Goal: Task Accomplishment & Management: Manage account settings

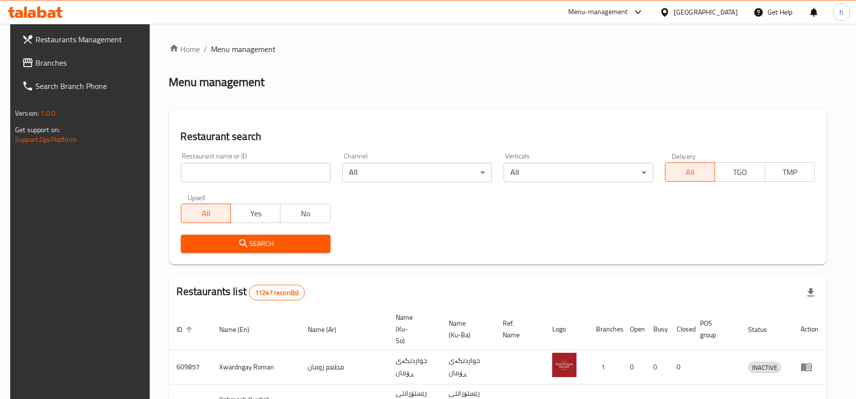
click at [50, 54] on link "Branches" at bounding box center [83, 62] width 139 height 23
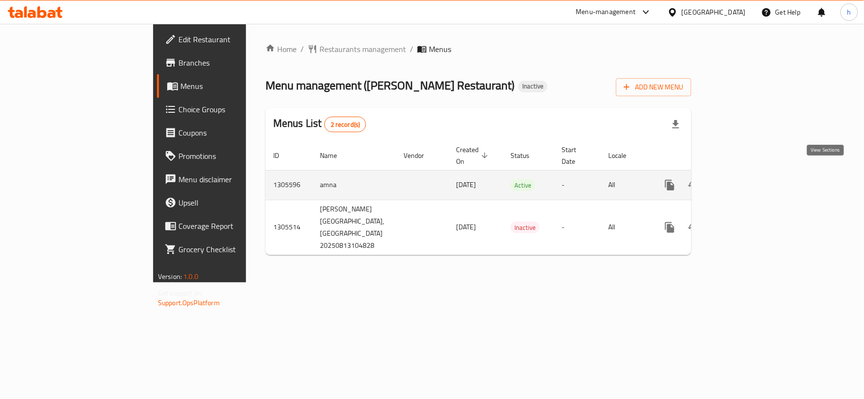
click at [751, 174] on link "enhanced table" at bounding box center [739, 185] width 23 height 23
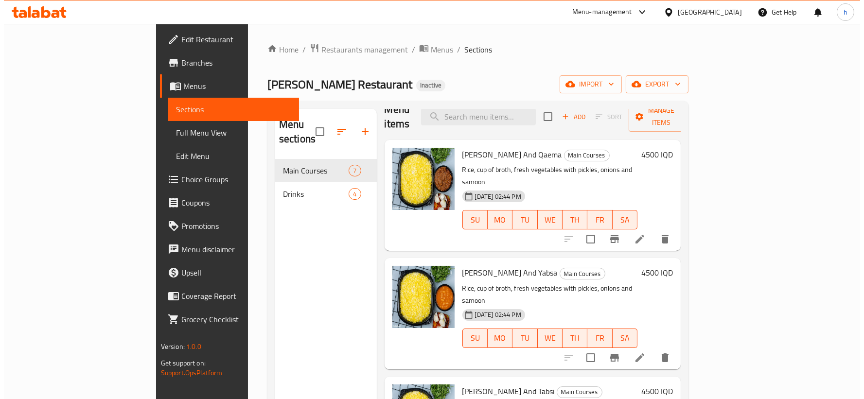
scroll to position [8, 0]
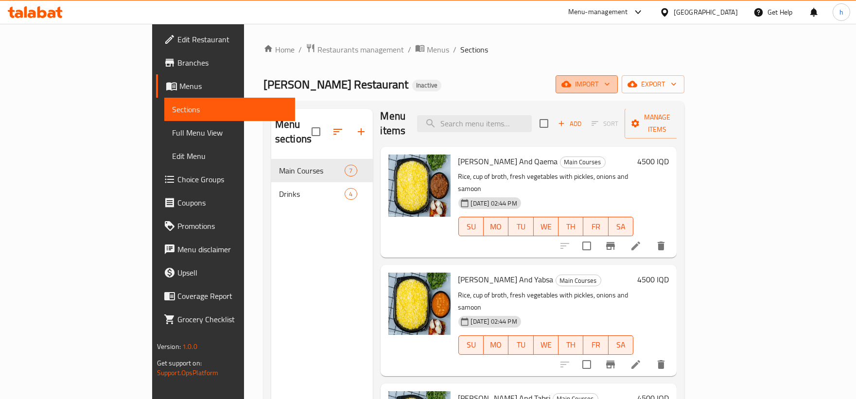
click at [610, 86] on span "import" at bounding box center [586, 84] width 47 height 12
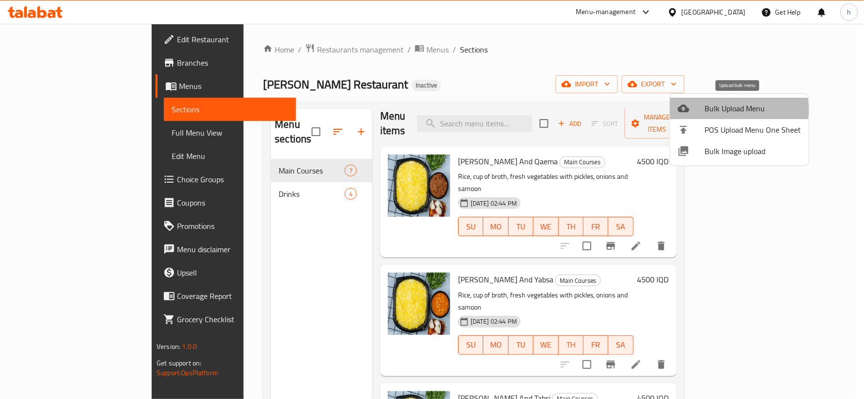
click at [727, 109] on span "Bulk Upload Menu" at bounding box center [753, 109] width 96 height 12
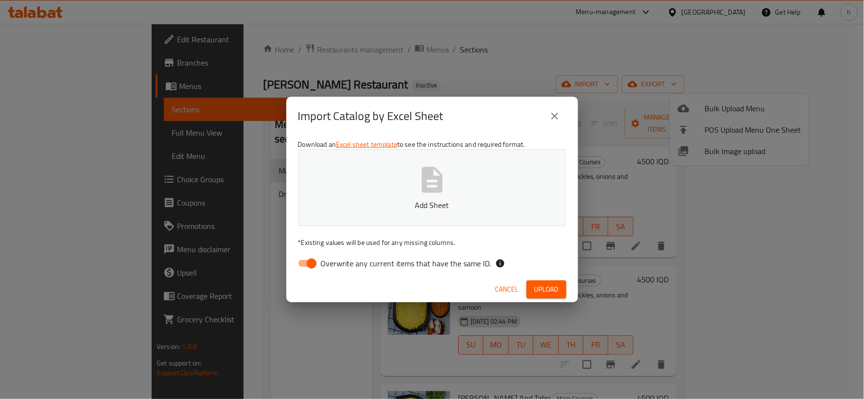
click at [304, 265] on input "Overwrite any current items that have the same ID." at bounding box center [311, 263] width 55 height 18
checkbox input "false"
click at [540, 285] on span "Upload" at bounding box center [546, 289] width 24 height 12
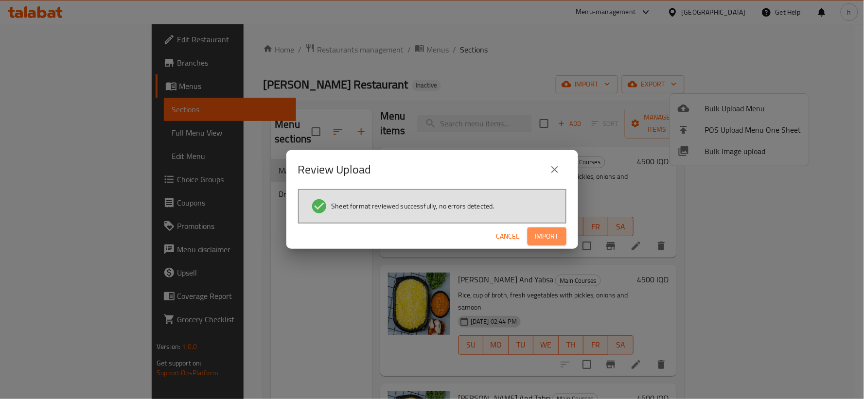
click at [537, 237] on span "Import" at bounding box center [546, 236] width 23 height 12
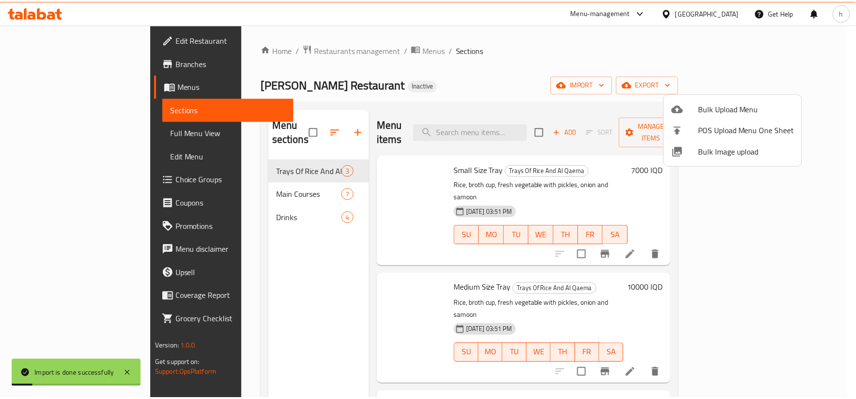
scroll to position [0, 0]
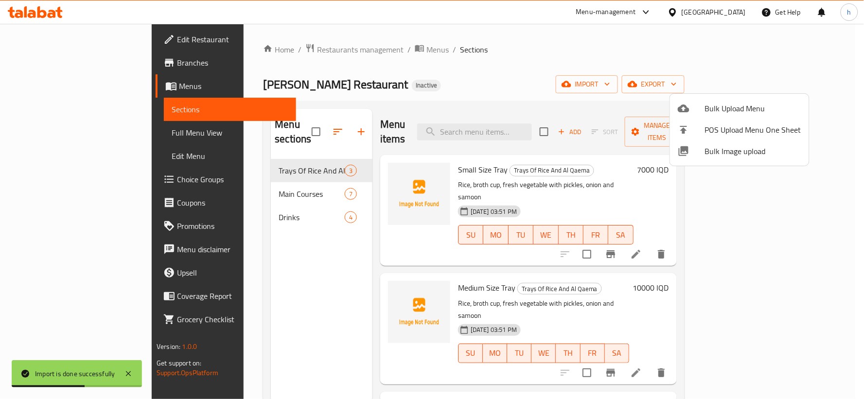
drag, startPoint x: 226, startPoint y: 155, endPoint x: 222, endPoint y: 187, distance: 32.3
click at [222, 187] on div at bounding box center [432, 199] width 864 height 399
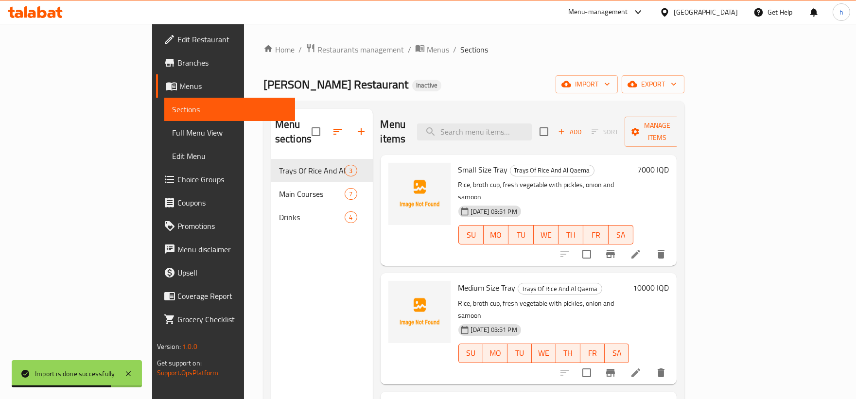
click at [326, 132] on button "button" at bounding box center [337, 131] width 23 height 23
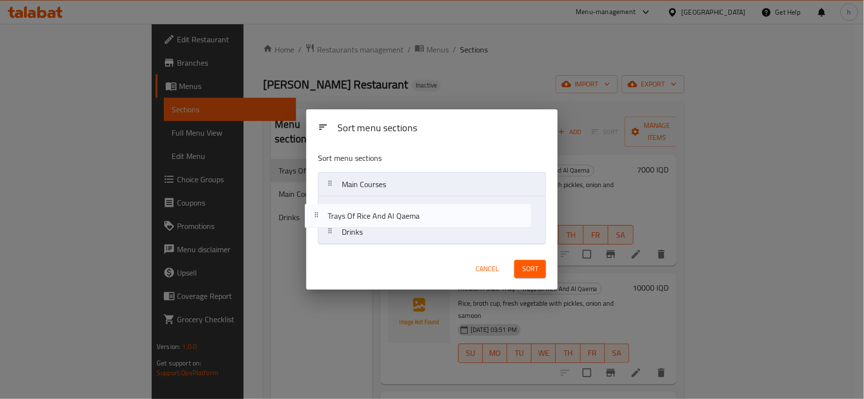
drag, startPoint x: 344, startPoint y: 185, endPoint x: 327, endPoint y: 217, distance: 36.3
click at [327, 217] on nav "Trays Of Rice And Al Qaema Main Courses Drinks" at bounding box center [432, 208] width 228 height 72
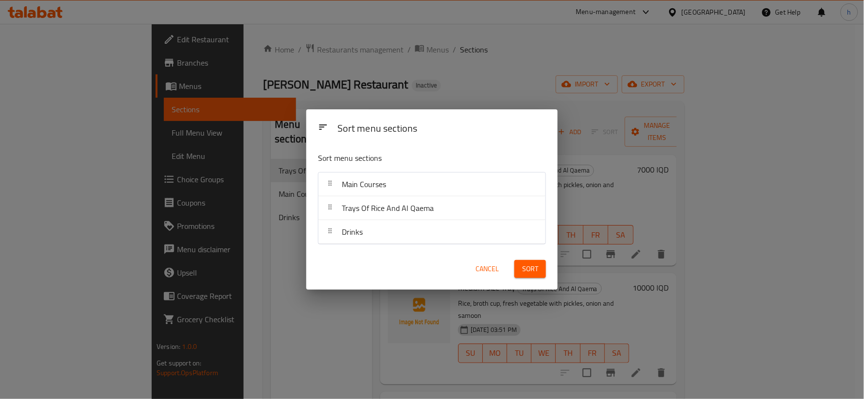
click at [530, 263] on span "Sort" at bounding box center [530, 269] width 16 height 12
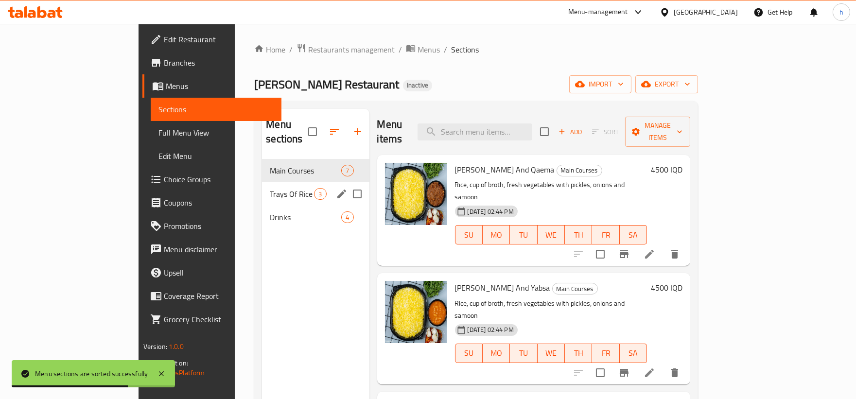
click at [272, 187] on div "Trays Of Rice And Al Qaema 3" at bounding box center [315, 193] width 107 height 23
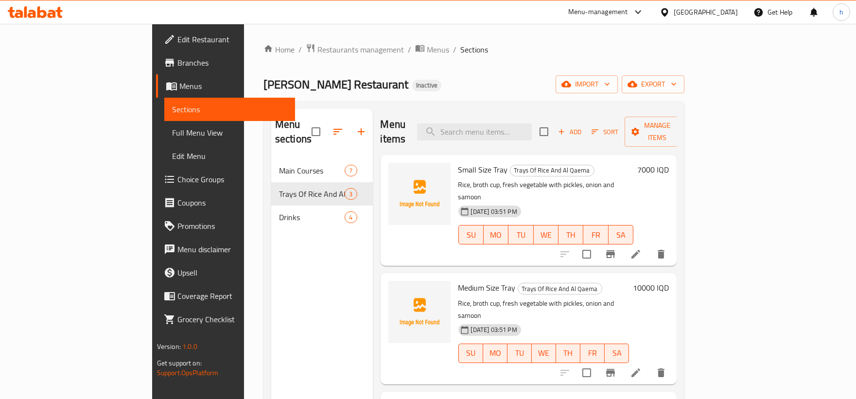
drag, startPoint x: 303, startPoint y: 74, endPoint x: 317, endPoint y: 84, distance: 16.9
click at [303, 74] on div "Home / Restaurants management / Menus / Sections Al Pasha Restaurant Inactive i…" at bounding box center [473, 279] width 421 height 472
click at [397, 172] on icon "upload picture" at bounding box center [402, 176] width 10 height 9
click at [392, 170] on button "upload picture" at bounding box center [401, 176] width 19 height 19
click at [396, 289] on icon "upload picture" at bounding box center [402, 295] width 12 height 12
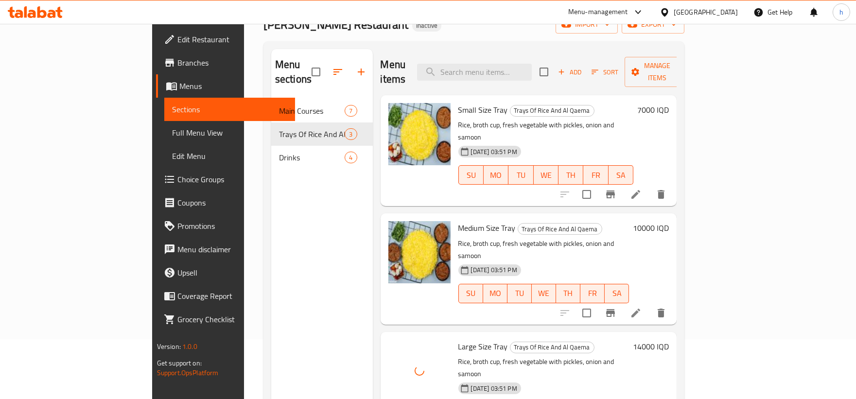
scroll to position [59, 0]
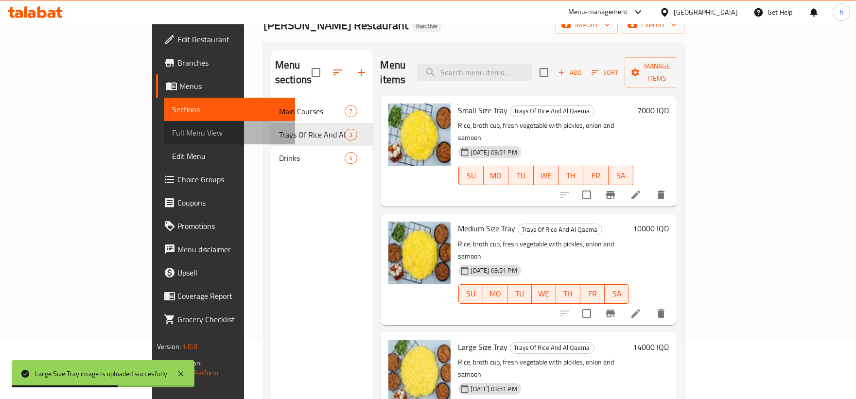
click at [172, 133] on span "Full Menu View" at bounding box center [229, 133] width 115 height 12
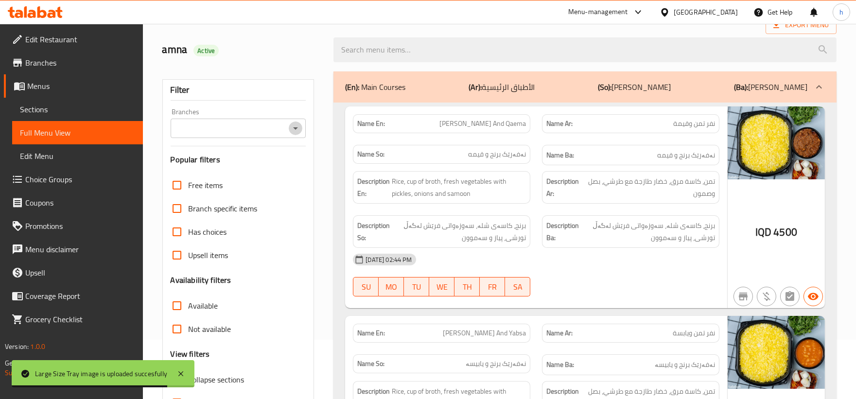
click at [291, 128] on icon "Open" at bounding box center [296, 128] width 12 height 12
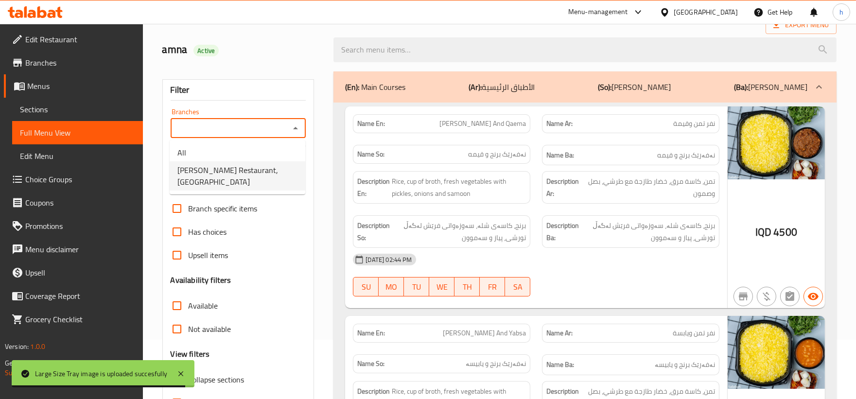
click at [244, 165] on span "Al Pasha Restaurant,Al aathameya" at bounding box center [237, 175] width 120 height 23
type input "Al Pasha Restaurant,Al aathameya"
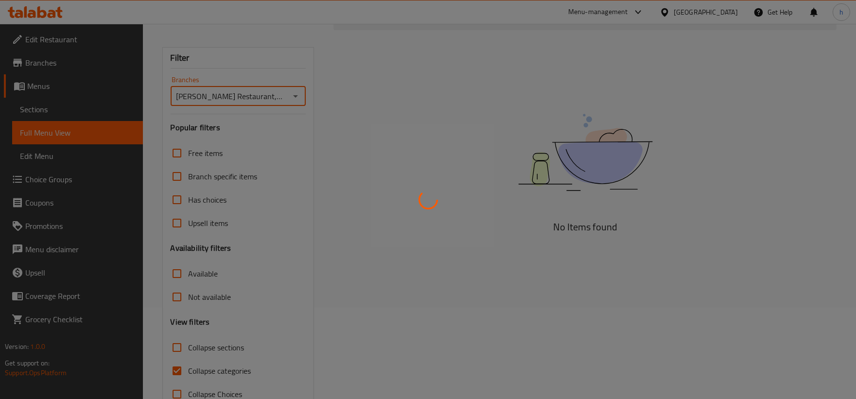
scroll to position [118, 0]
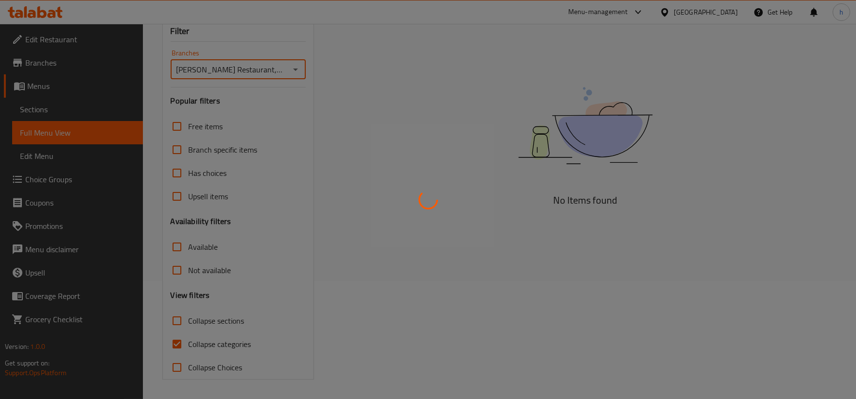
click at [178, 324] on div at bounding box center [428, 199] width 856 height 399
drag, startPoint x: 175, startPoint y: 344, endPoint x: 171, endPoint y: 317, distance: 27.1
click at [173, 336] on div at bounding box center [428, 199] width 856 height 399
click at [171, 316] on div at bounding box center [428, 199] width 856 height 399
click at [179, 340] on div at bounding box center [428, 199] width 856 height 399
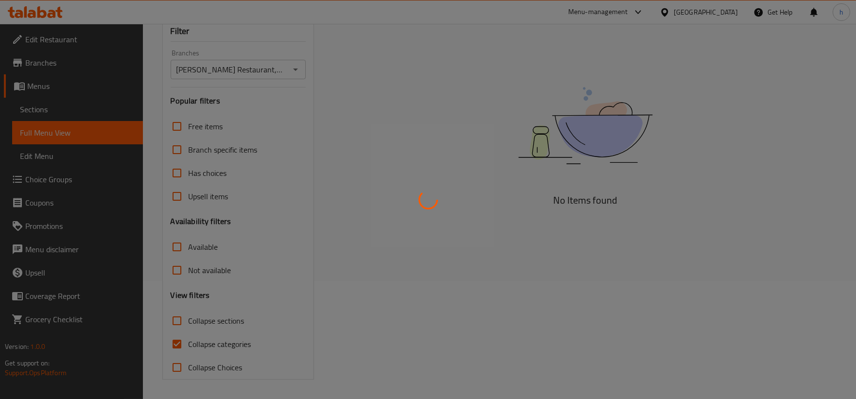
click at [183, 322] on div at bounding box center [428, 199] width 856 height 399
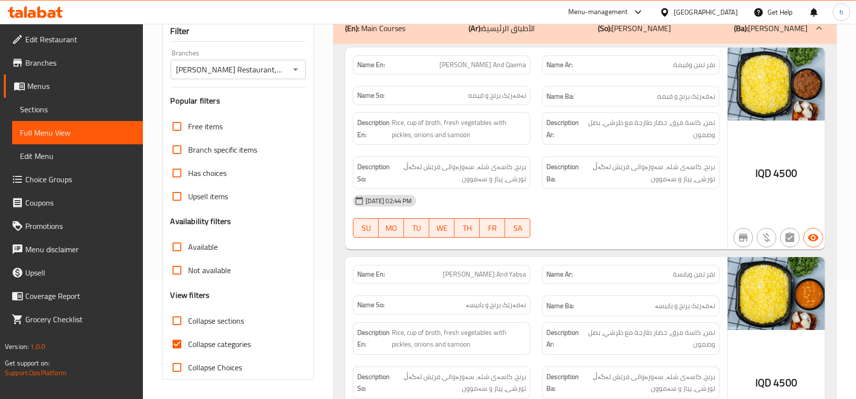
click at [174, 349] on input "Collapse categories" at bounding box center [176, 343] width 23 height 23
checkbox input "false"
click at [181, 322] on input "Collapse sections" at bounding box center [176, 320] width 23 height 23
checkbox input "true"
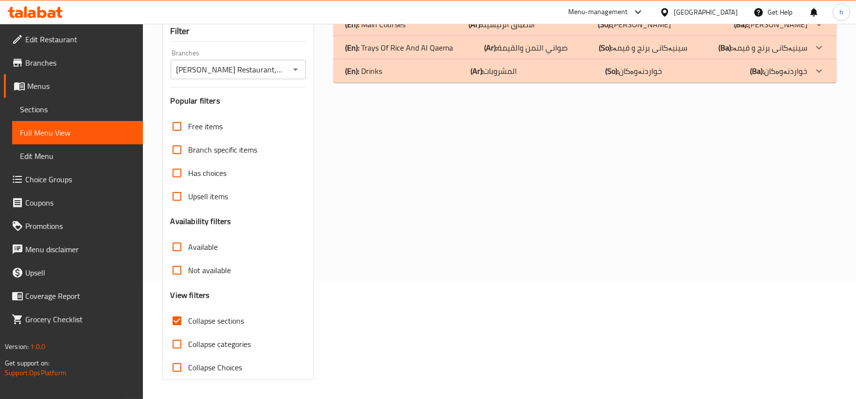
scroll to position [104, 0]
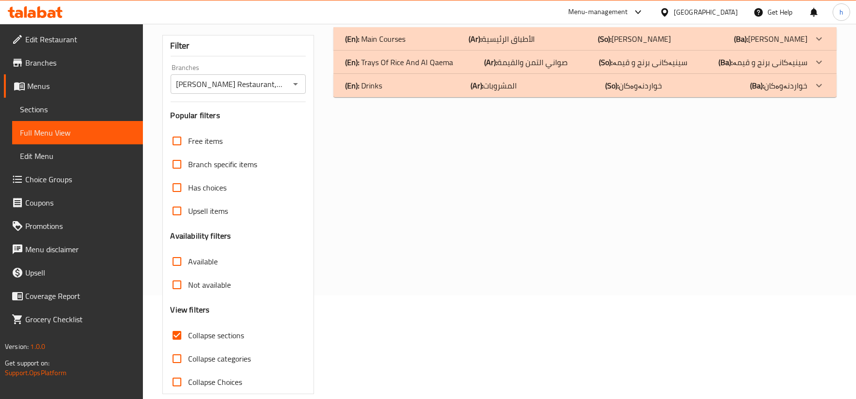
click at [734, 46] on b "(Ba):" at bounding box center [741, 39] width 14 height 15
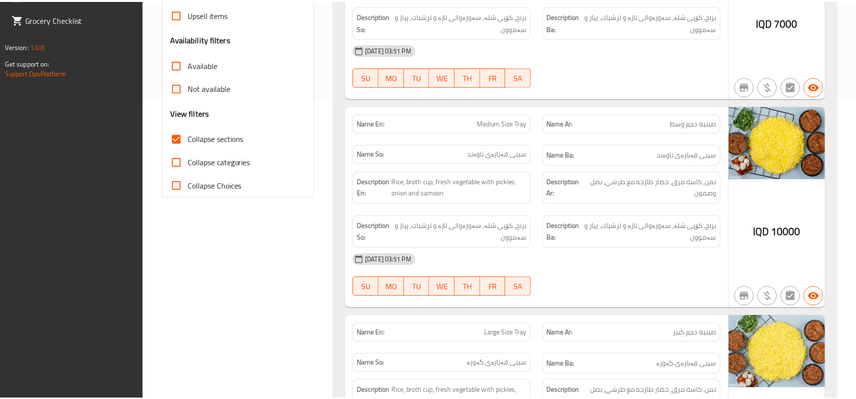
scroll to position [490, 0]
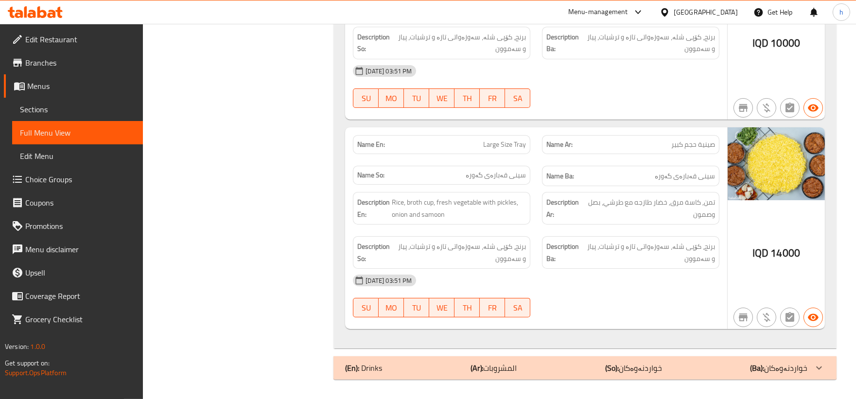
click at [92, 35] on span "Edit Restaurant" at bounding box center [80, 40] width 110 height 12
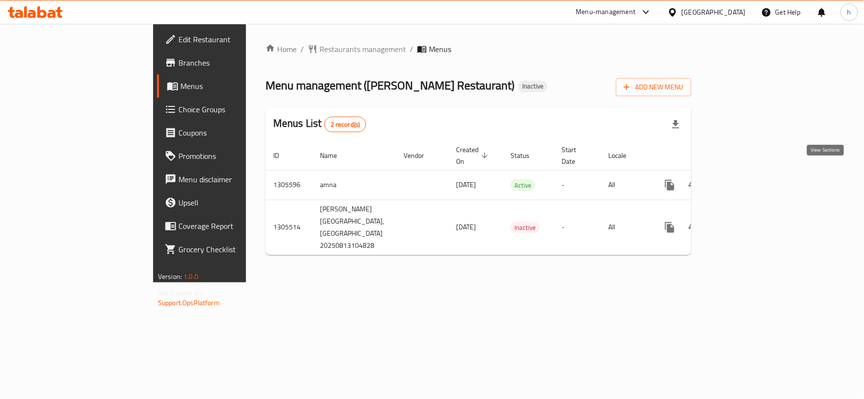
click at [746, 179] on icon "enhanced table" at bounding box center [740, 185] width 12 height 12
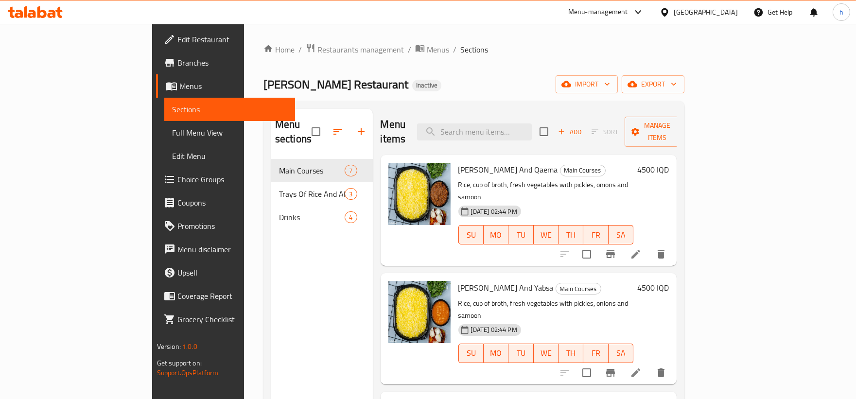
click at [172, 137] on span "Full Menu View" at bounding box center [229, 133] width 115 height 12
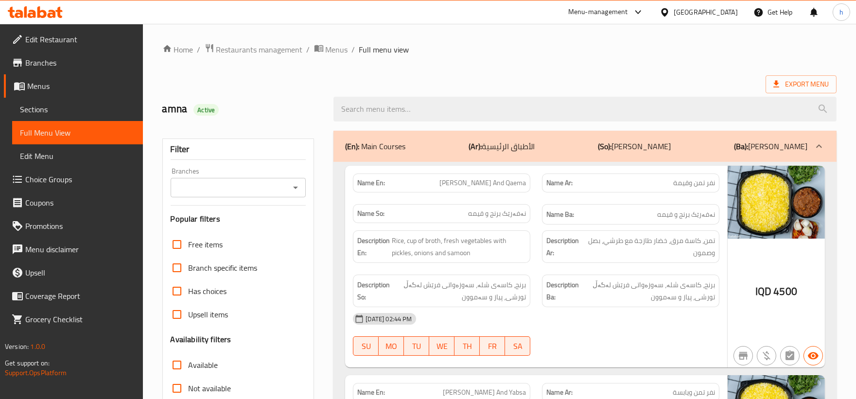
click at [297, 187] on icon "Open" at bounding box center [295, 188] width 5 height 2
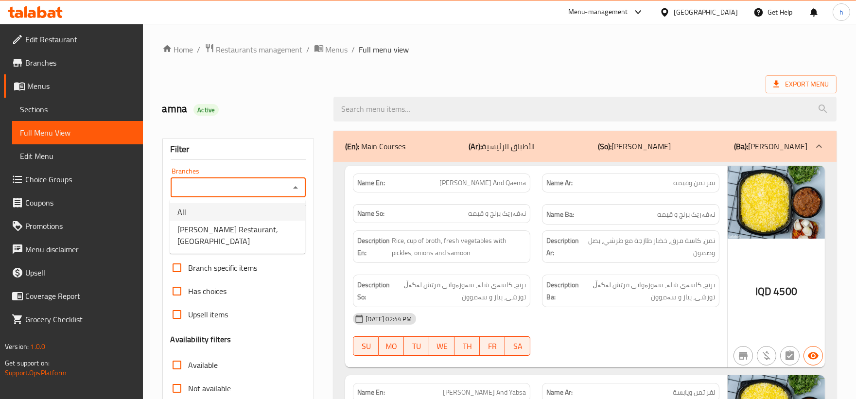
click at [82, 106] on span "Sections" at bounding box center [77, 110] width 115 height 12
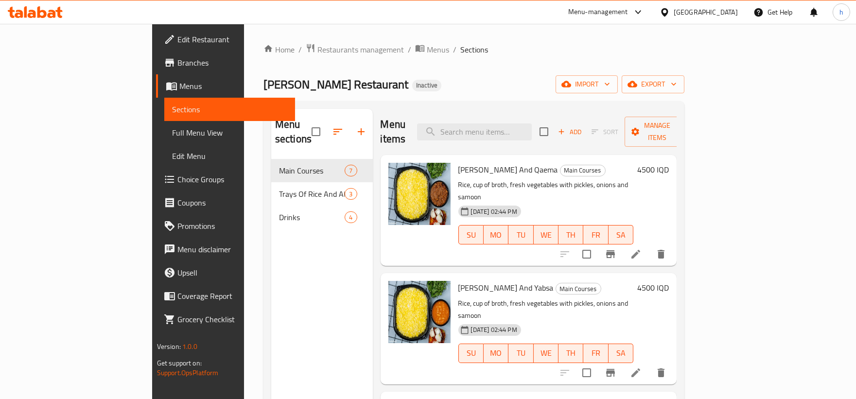
click at [172, 132] on span "Full Menu View" at bounding box center [229, 133] width 115 height 12
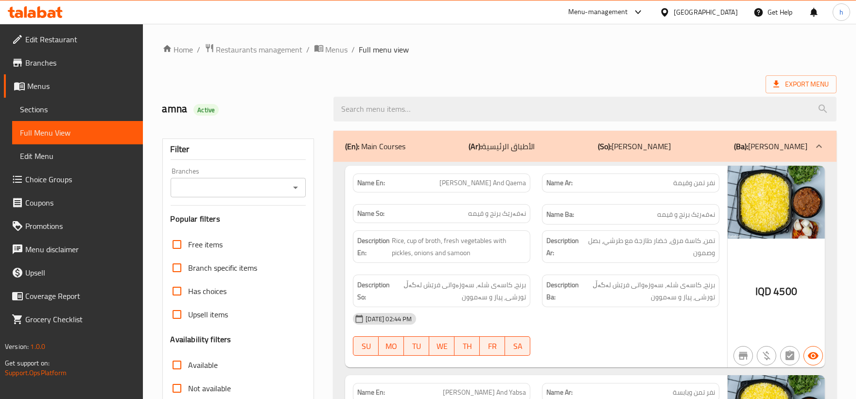
click at [300, 189] on icon "Open" at bounding box center [296, 188] width 12 height 12
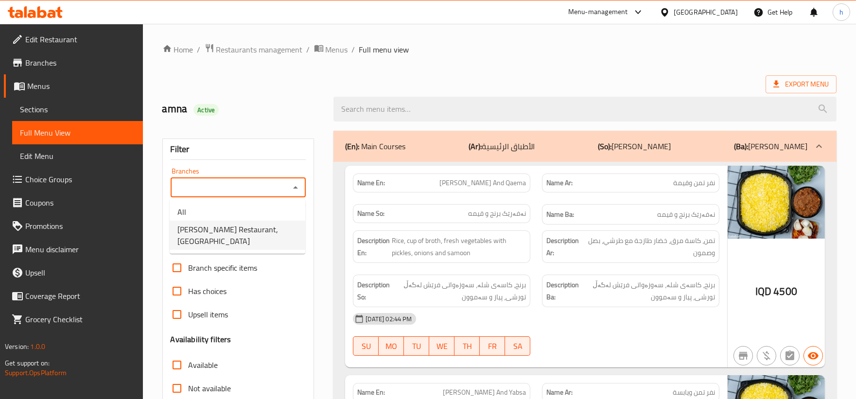
click at [243, 226] on span "Al Pasha Restaurant,Al aathameya" at bounding box center [237, 235] width 120 height 23
type input "Al Pasha Restaurant,Al aathameya"
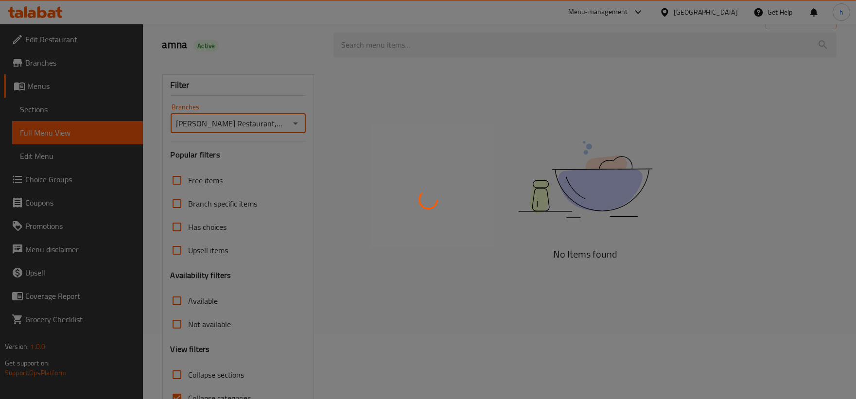
scroll to position [90, 0]
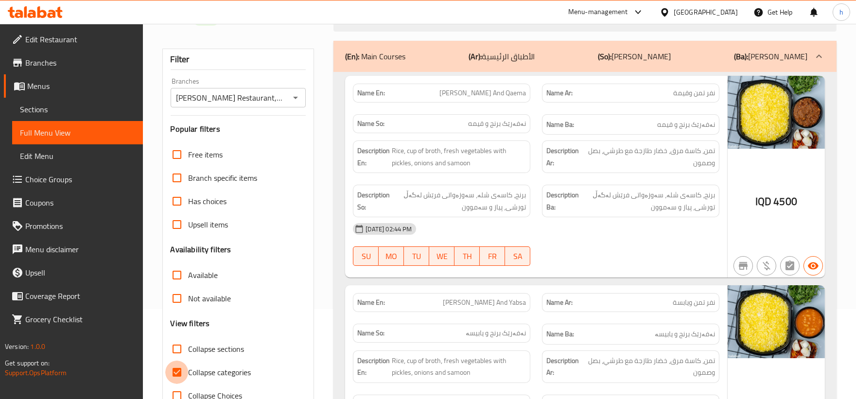
click at [184, 369] on input "Collapse categories" at bounding box center [176, 372] width 23 height 23
checkbox input "false"
click at [177, 346] on input "Collapse sections" at bounding box center [176, 348] width 23 height 23
checkbox input "true"
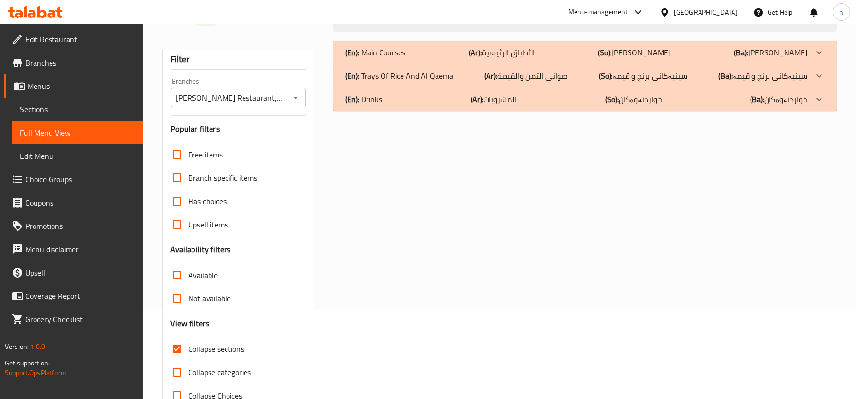
click at [504, 58] on p "(Ar): صواني التمن والقيمة" at bounding box center [502, 53] width 66 height 12
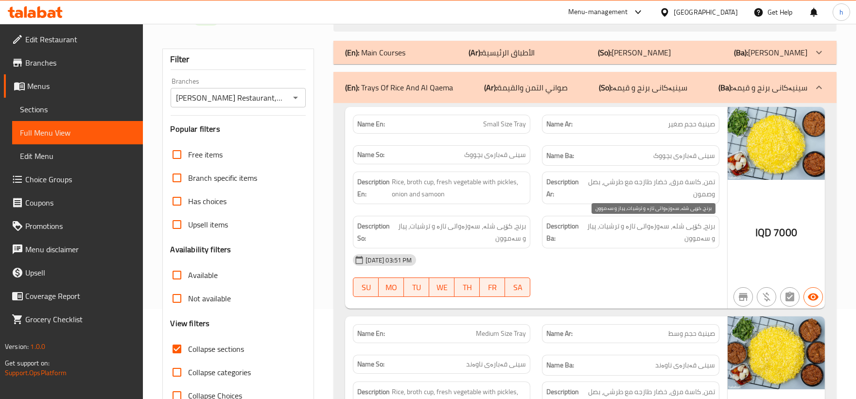
click at [638, 228] on span "برنج، کۆپی شلە، سەوزەواتی تازە و ترشیات، پیاز و سەموون" at bounding box center [649, 232] width 131 height 24
click at [635, 224] on span "برنج، کۆپی شلە، سەوزەواتی تازە و ترشیات، پیاز و سەموون" at bounding box center [649, 232] width 131 height 24
click at [629, 224] on span "برنج، کۆپی شلە، سەوزەواتی تازە و ترشیات، پیاز و سەموون" at bounding box center [649, 232] width 131 height 24
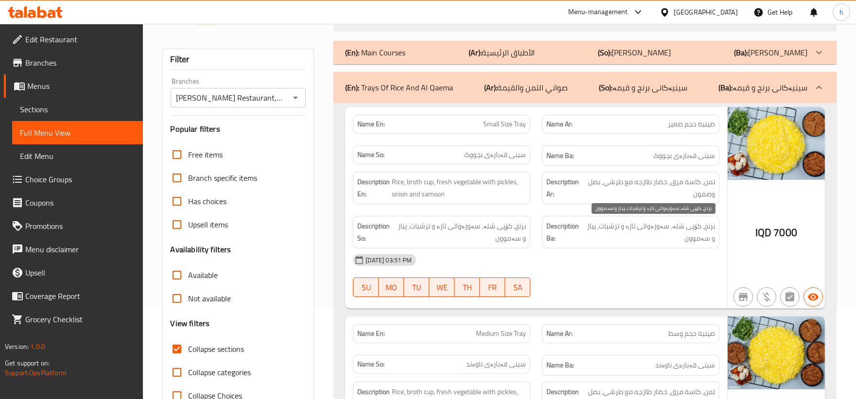
click at [630, 227] on span "برنج، کۆپی شلە، سەوزەواتی تازە و ترشیات، پیاز و سەموون" at bounding box center [649, 232] width 131 height 24
drag, startPoint x: 631, startPoint y: 227, endPoint x: 623, endPoint y: 227, distance: 7.8
click at [623, 227] on span "برنج، کۆپی شلە، سەوزەواتی تازە و ترشیات، پیاز و سەموون" at bounding box center [649, 232] width 131 height 24
click at [636, 226] on span "برنج، کۆپی شلە، سەوزەواتی تازە و ترشیات، پیاز و سەموون" at bounding box center [649, 232] width 131 height 24
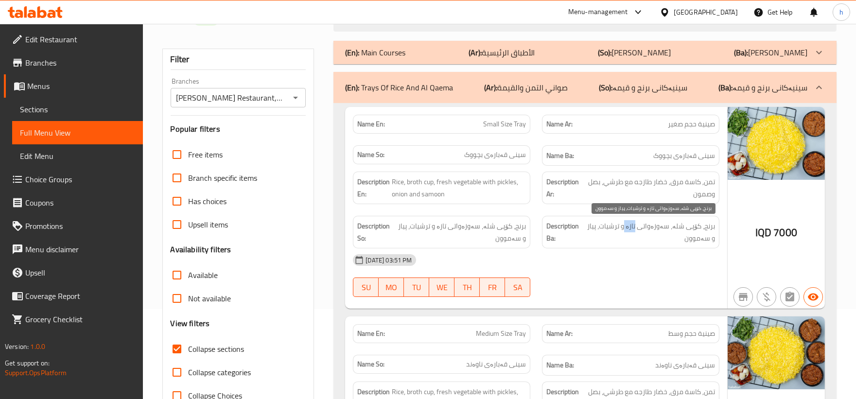
click at [629, 229] on span "برنج، کۆپی شلە، سەوزەواتی تازە و ترشیات، پیاز و سەموون" at bounding box center [649, 232] width 131 height 24
click at [625, 229] on span "برنج، کۆپی شلە، سەوزەواتی تازە و ترشیات، پیاز و سەموون" at bounding box center [649, 232] width 131 height 24
click at [621, 232] on span "برنج، کۆپی شلە، سەوزەواتی تازە و ترشیات، پیاز و سەموون" at bounding box center [649, 232] width 131 height 24
click at [621, 225] on span "برنج، کۆپی شلە، سەوزەواتی تازە و ترشیات، پیاز و سەموون" at bounding box center [649, 232] width 131 height 24
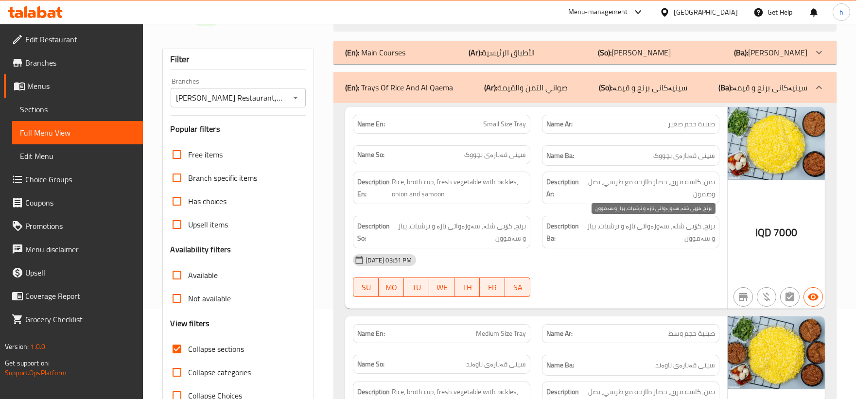
click at [598, 228] on span "برنج، کۆپی شلە، سەوزەواتی تازە و ترشیات، پیاز و سەموون" at bounding box center [649, 232] width 131 height 24
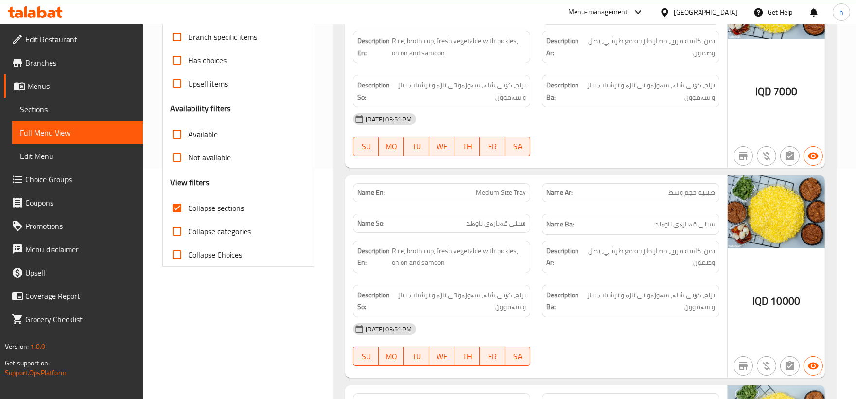
scroll to position [216, 0]
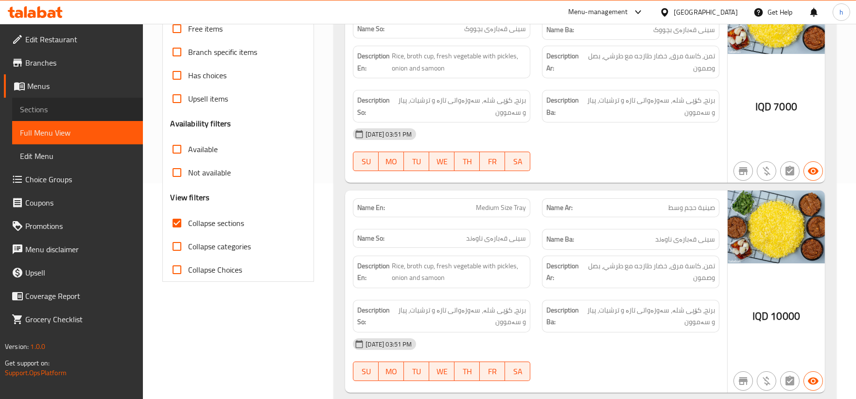
click at [54, 102] on link "Sections" at bounding box center [77, 109] width 131 height 23
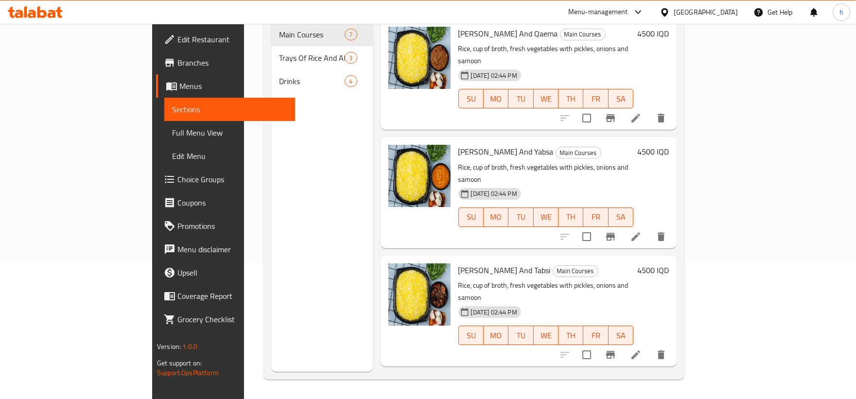
scroll to position [136, 0]
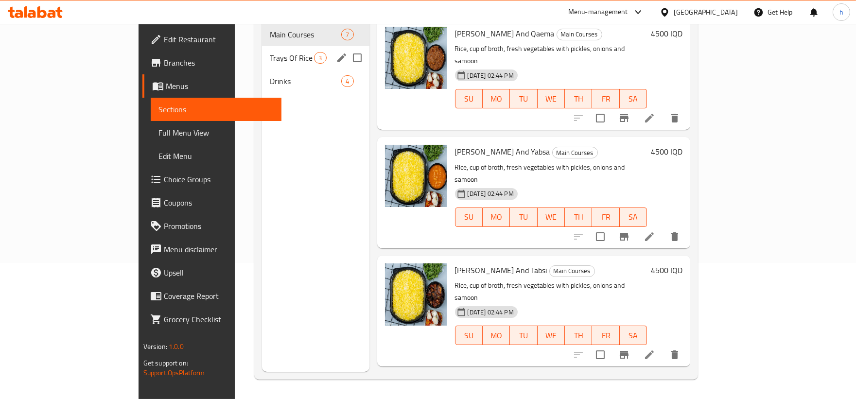
click at [276, 52] on div "Trays Of Rice And Al Qaema 3" at bounding box center [315, 57] width 107 height 23
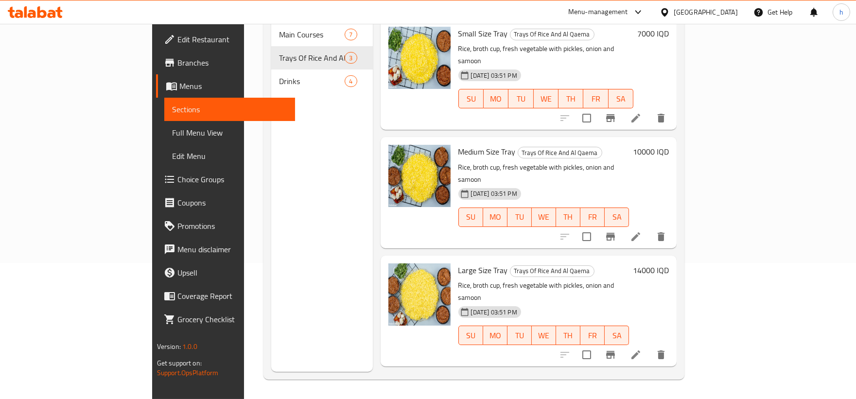
click at [640, 114] on icon at bounding box center [635, 118] width 9 height 9
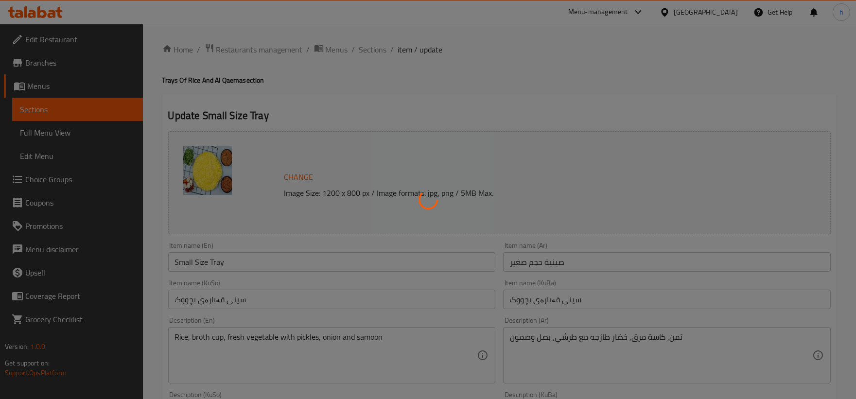
scroll to position [180, 0]
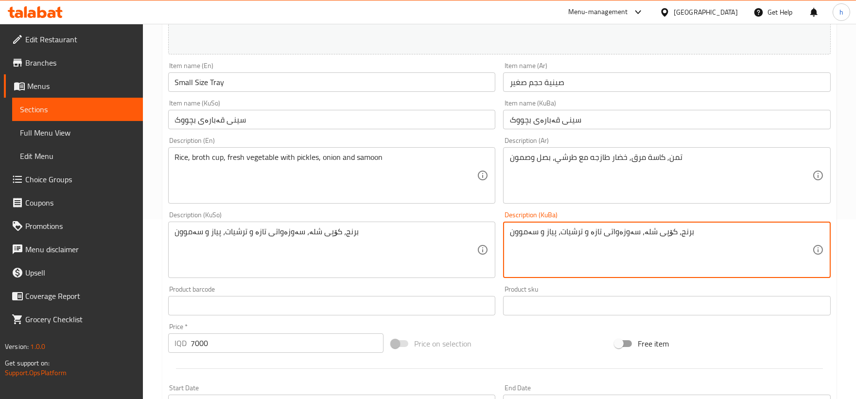
drag, startPoint x: 599, startPoint y: 232, endPoint x: 558, endPoint y: 234, distance: 40.9
type textarea "برنج، کۆپی شلە، سەوزەواتی فرێش لەگەل تورشی، پیاز و سەموون"
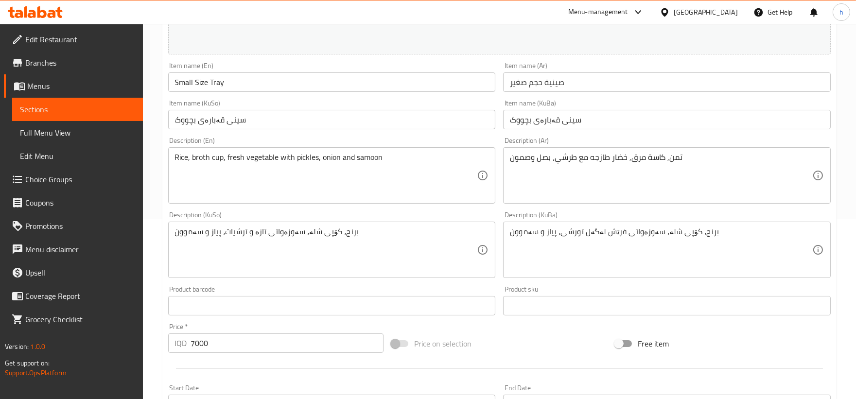
drag, startPoint x: 392, startPoint y: 280, endPoint x: 389, endPoint y: 249, distance: 31.8
click at [392, 280] on div "Description (KuSo) برنج، کۆپی شلە، سەوزەواتی تازە و ترشیات، پیاز و سەموون Descr…" at bounding box center [331, 245] width 335 height 74
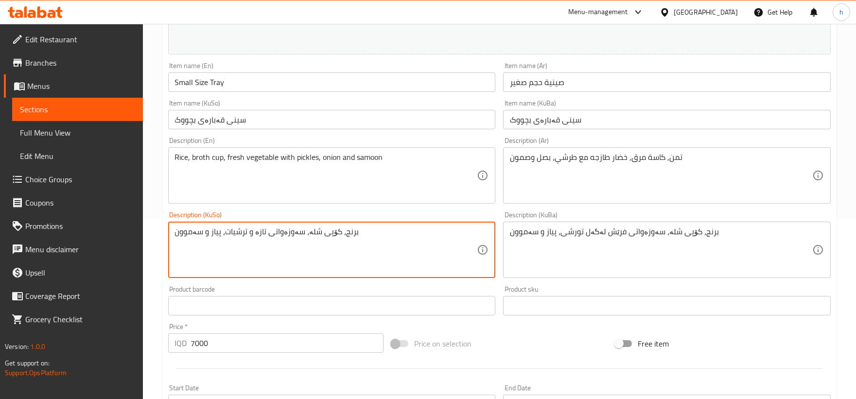
click at [390, 242] on textarea "برنج، کۆپی شلە، سەوزەواتی تازە و ترشیات، پیاز و سەموون" at bounding box center [326, 250] width 302 height 46
paste textarea "فرێش لەگەل تورشی"
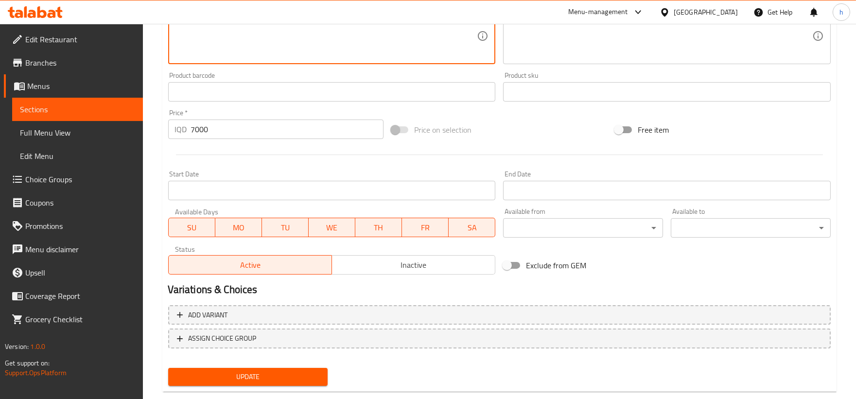
scroll to position [412, 0]
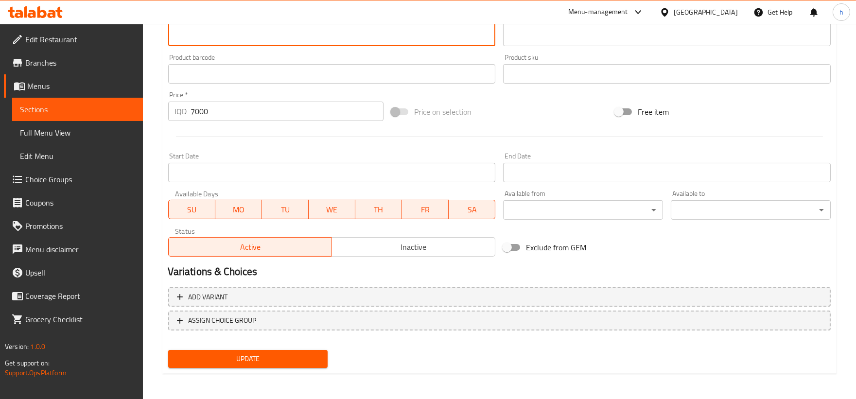
type textarea "برنج، کۆپی شلە، سەوزەواتی فرێش لەگەل تورشی، پیاز و سەموون"
click at [284, 360] on span "Update" at bounding box center [248, 359] width 144 height 12
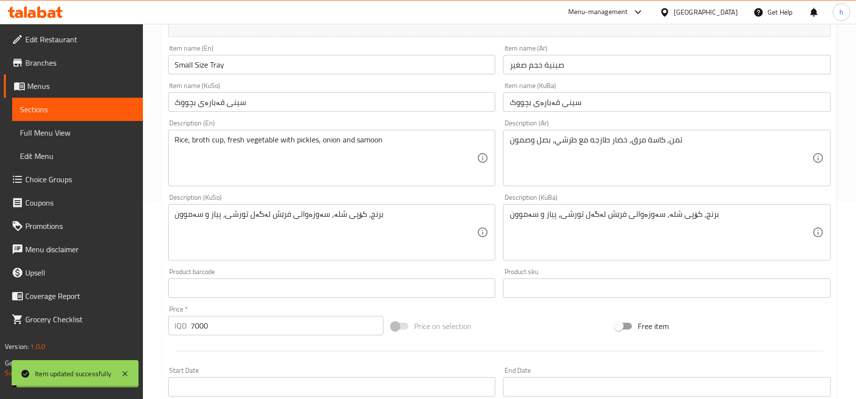
scroll to position [0, 0]
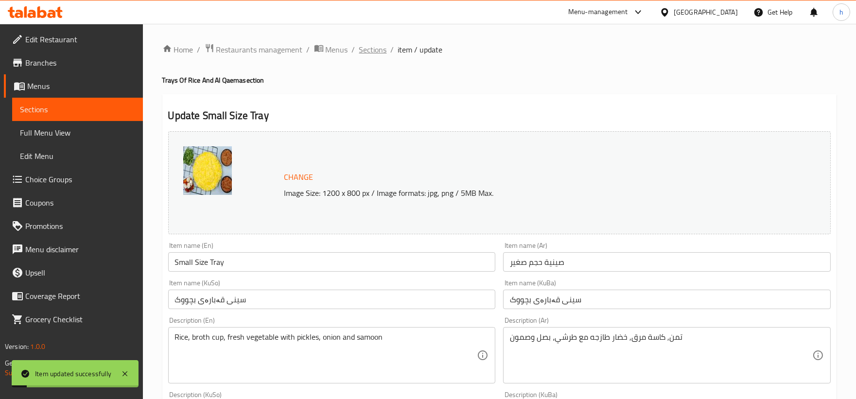
click at [377, 52] on span "Sections" at bounding box center [373, 50] width 28 height 12
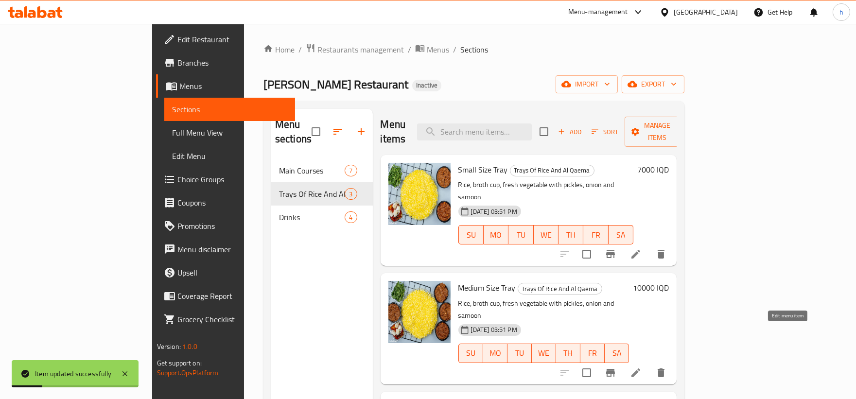
click at [642, 367] on icon at bounding box center [636, 373] width 12 height 12
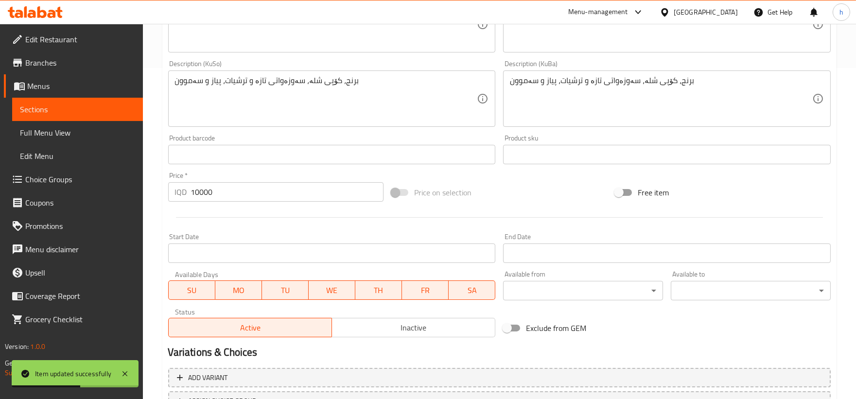
scroll to position [329, 0]
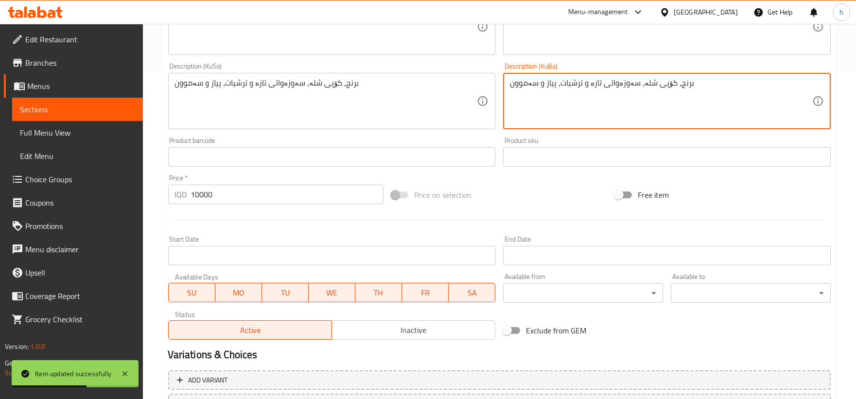
click at [616, 98] on textarea "برنج، کۆپی شلە، سەوزەواتی تازە و ترشیات، پیاز و سەموون" at bounding box center [661, 101] width 302 height 46
paste textarea "فرێش لەگەل تورشی"
type textarea "برنج، کۆپی شلە، سەوزەواتی فرێش لەگەل تورشی، پیاز و سەموون"
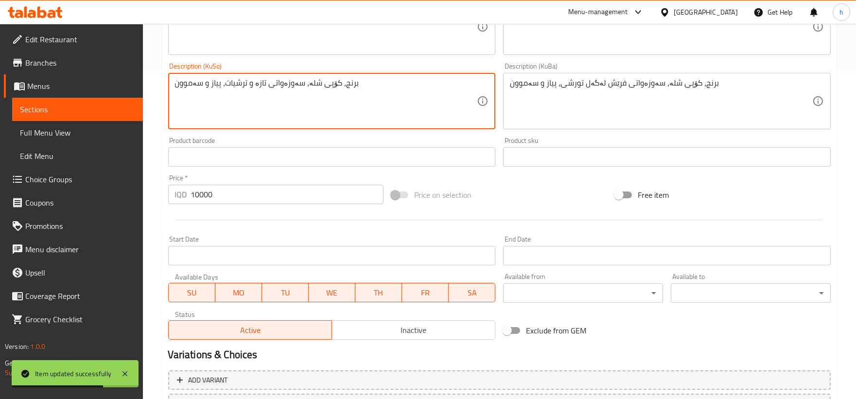
click at [361, 108] on textarea "برنج، کۆپی شلە، سەوزەواتی تازە و ترشیات، پیاز و سەموون" at bounding box center [326, 101] width 302 height 46
paste textarea "رنج، کۆپی شلە، سەوزەواتی فرێش لەگەل تورشی، پیاز و"
click at [361, 108] on textarea "برنج، کۆپی شلە، سەوزەواتی تازە و ترشیات، پیاز و برنج، کۆپی شلە، سەوزەواتی فرێش …" at bounding box center [326, 101] width 302 height 46
paste textarea
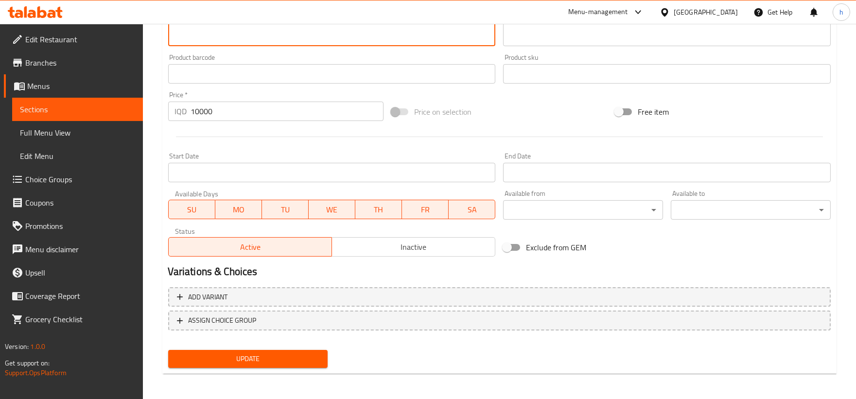
type textarea "برنج، کۆپی شلە، سەوزەواتی فرێش لەگەل تورشی، پیاز و سەموون"
click at [261, 353] on span "Update" at bounding box center [248, 359] width 144 height 12
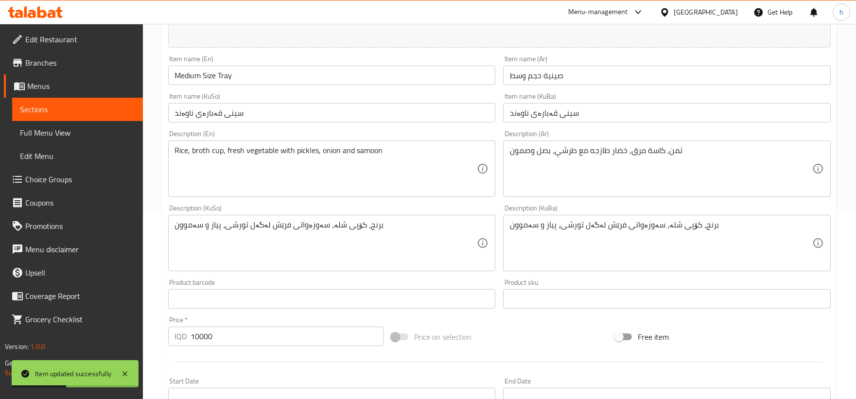
scroll to position [0, 0]
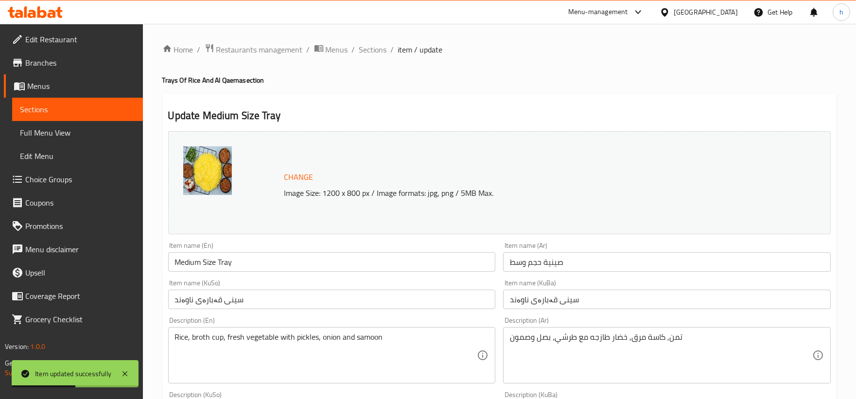
click at [377, 44] on span "Sections" at bounding box center [373, 50] width 28 height 12
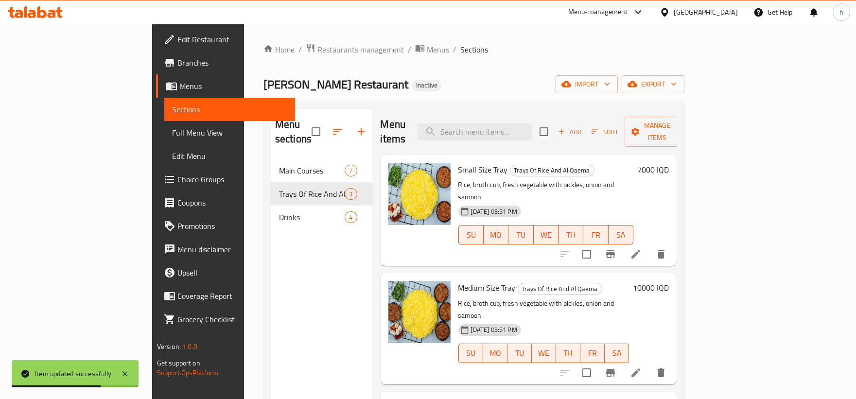
scroll to position [136, 0]
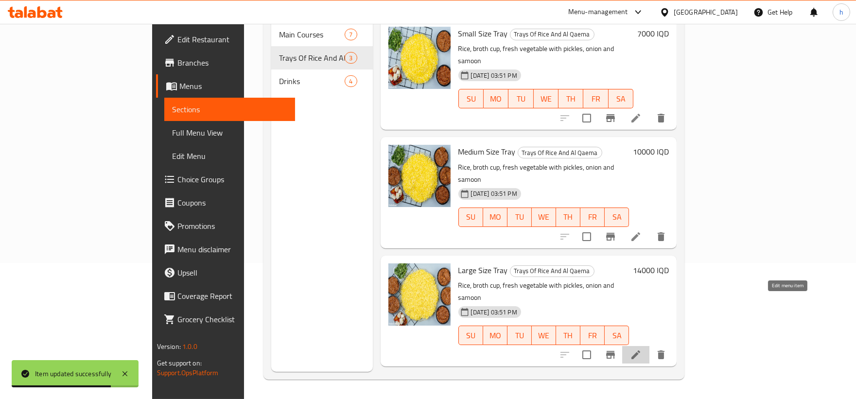
click at [642, 349] on icon at bounding box center [636, 355] width 12 height 12
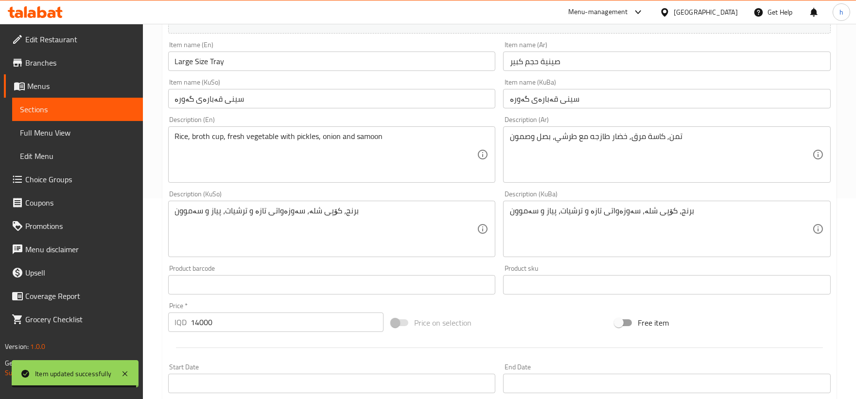
scroll to position [219, 0]
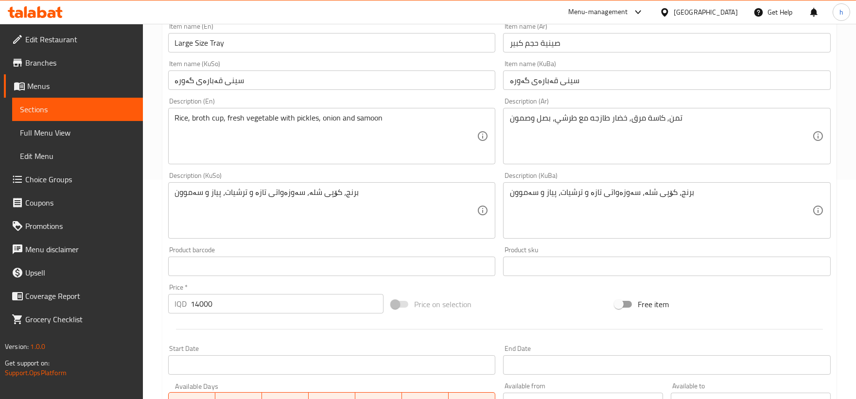
click at [638, 181] on div "Description (KuBa) برنج، کۆپی شلە، سەوزەواتی تازە و ترشیات، پیاز و سەموون Descr…" at bounding box center [667, 205] width 328 height 67
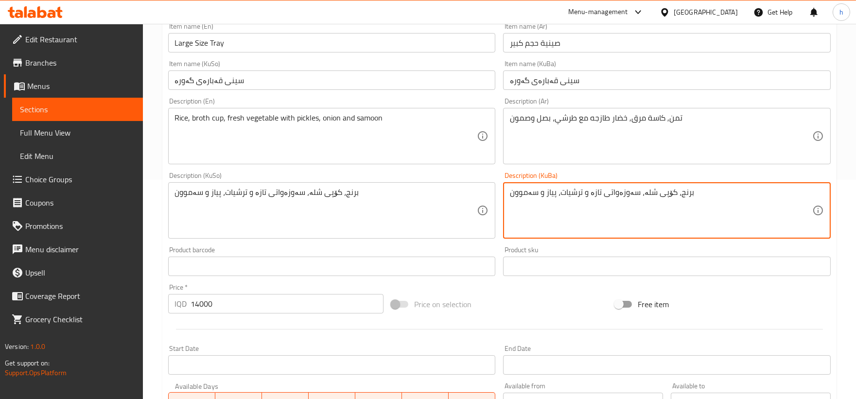
click at [634, 195] on textarea "برنج، کۆپی شلە، سەوزەواتی تازە و ترشیات، پیاز و سەموون" at bounding box center [661, 211] width 302 height 46
paste textarea "فرێش لەگەل تورشی"
type textarea "برنج، کۆپی شلە، سەوزەواتی فرێش لەگەل تورشی، پیاز و سەموون"
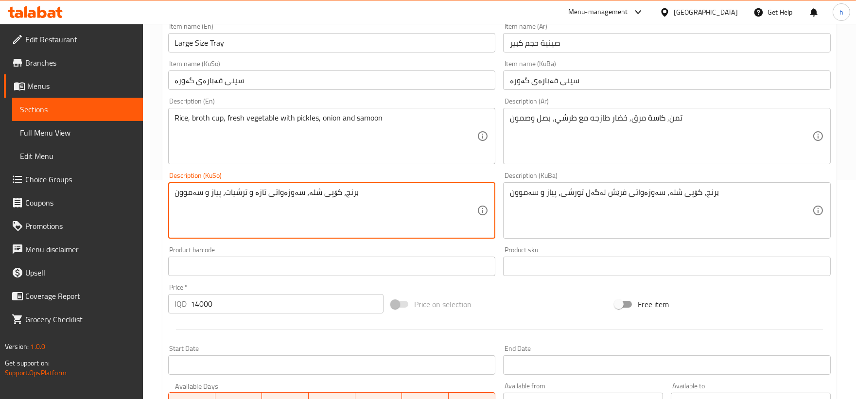
click at [348, 210] on textarea "برنج، کۆپی شلە، سەوزەواتی تازە و ترشیات، پیاز و سەموون" at bounding box center [326, 211] width 302 height 46
paste textarea "فرێش لەگەل تورشی"
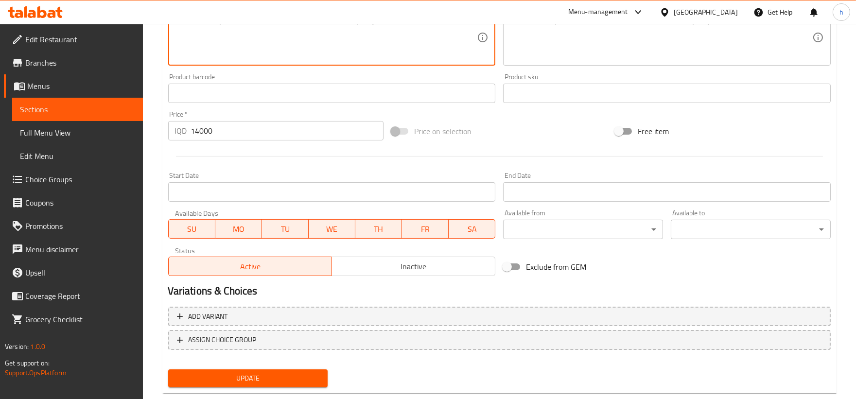
scroll to position [395, 0]
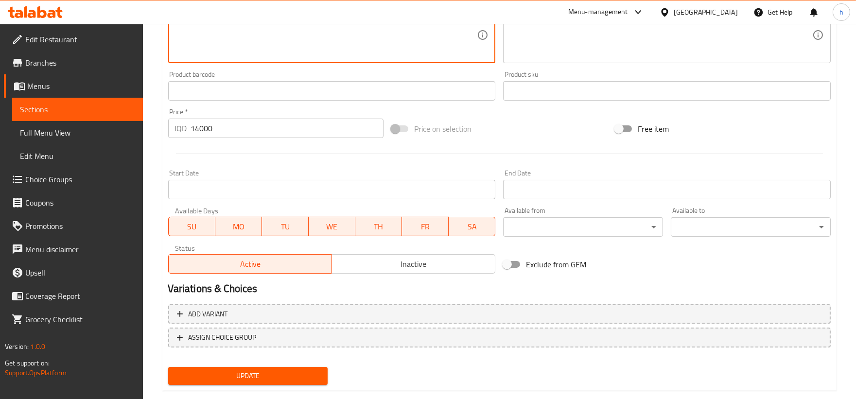
type textarea "برنج، کۆپی شلە، سەوزەواتی فرێش لەگەل تورشی، پیاز و سەموون"
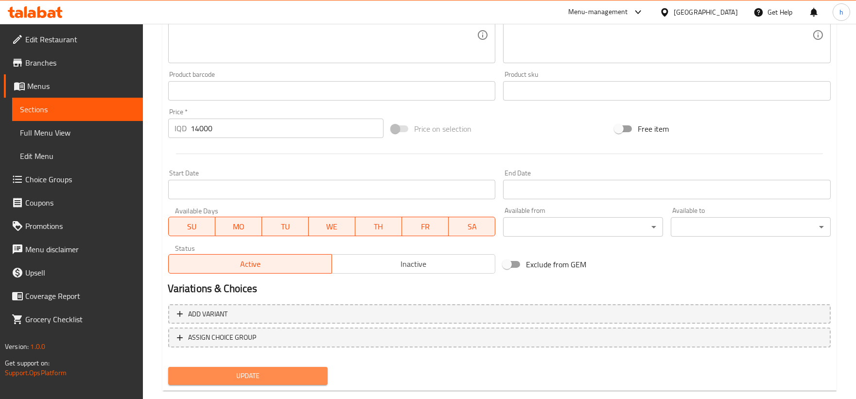
click at [253, 371] on span "Update" at bounding box center [248, 376] width 144 height 12
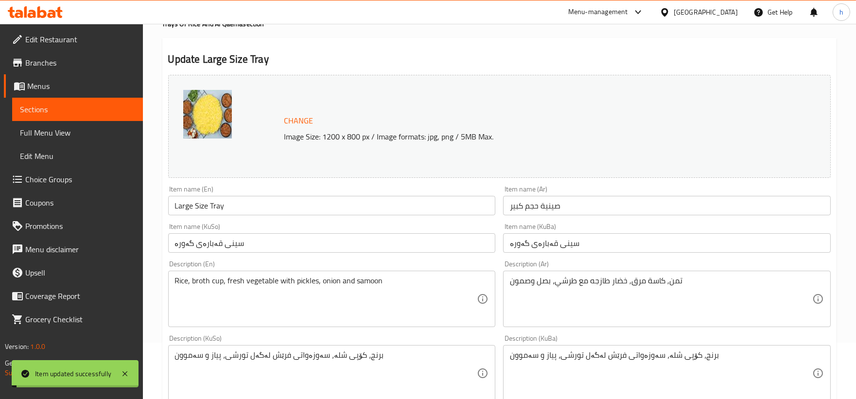
scroll to position [0, 0]
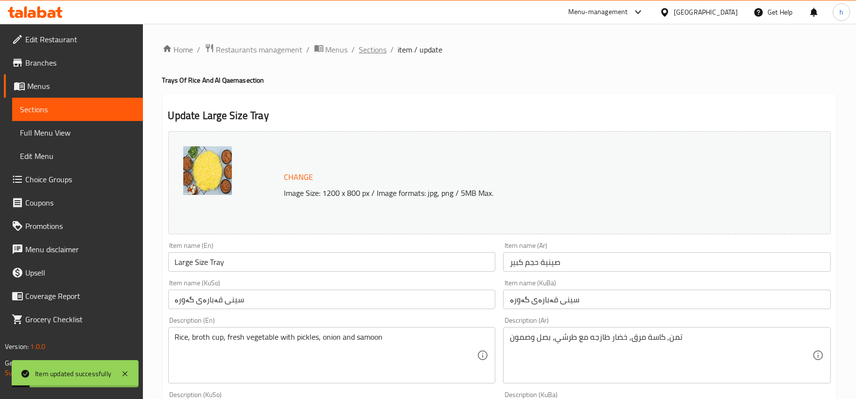
click at [372, 49] on span "Sections" at bounding box center [373, 50] width 28 height 12
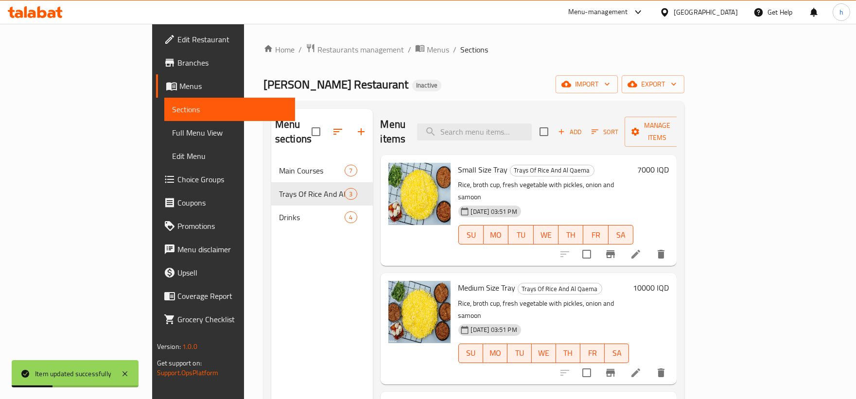
click at [172, 137] on span "Full Menu View" at bounding box center [229, 133] width 115 height 12
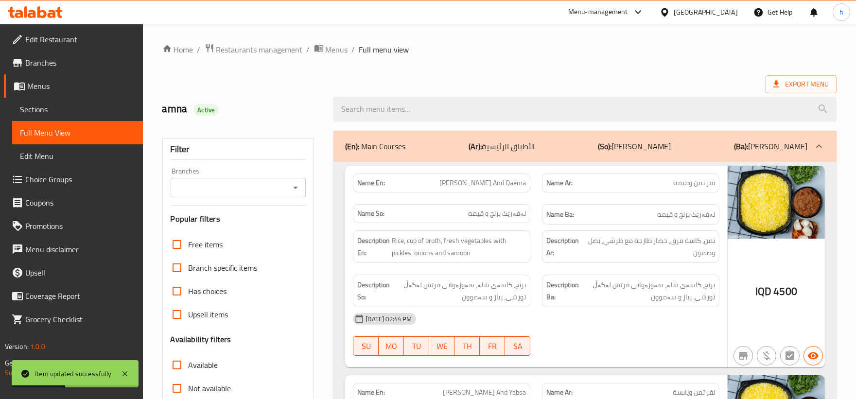
click at [296, 186] on icon "Open" at bounding box center [296, 188] width 12 height 12
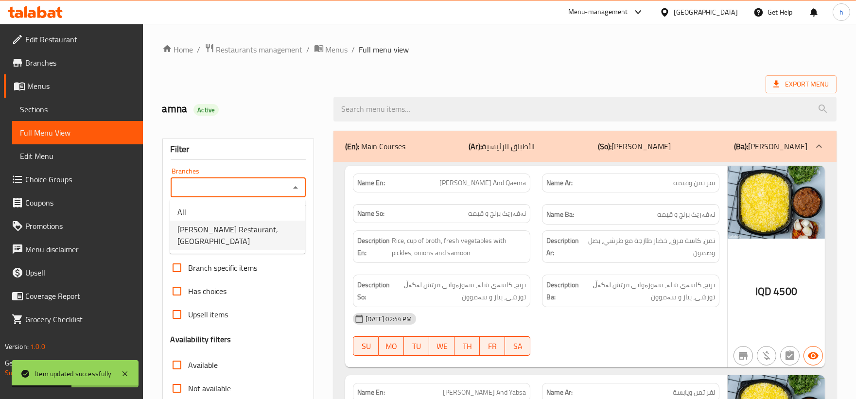
click at [242, 224] on span "Al Pasha Restaurant,Al aathameya" at bounding box center [237, 235] width 120 height 23
type input "Al Pasha Restaurant,Al aathameya"
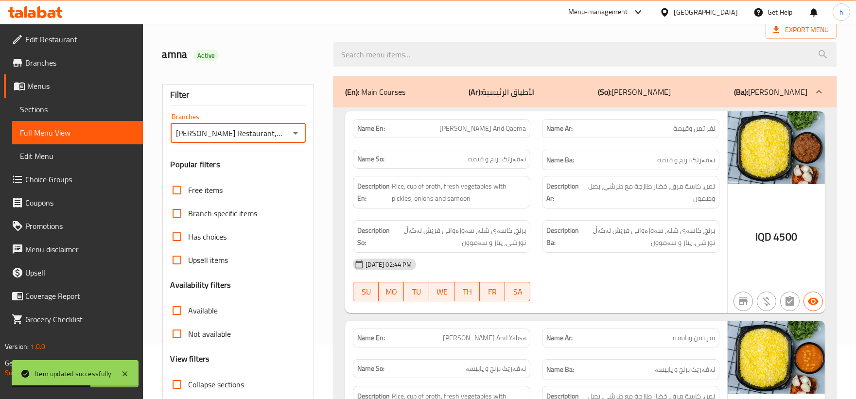
scroll to position [90, 0]
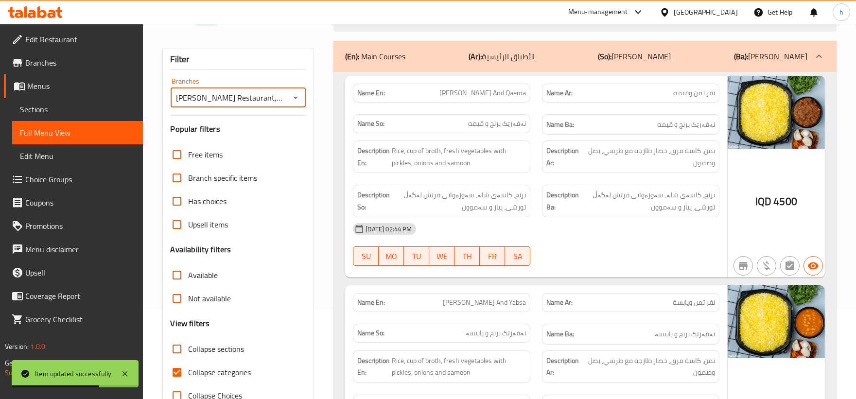
click at [179, 372] on input "Collapse categories" at bounding box center [176, 372] width 23 height 23
checkbox input "false"
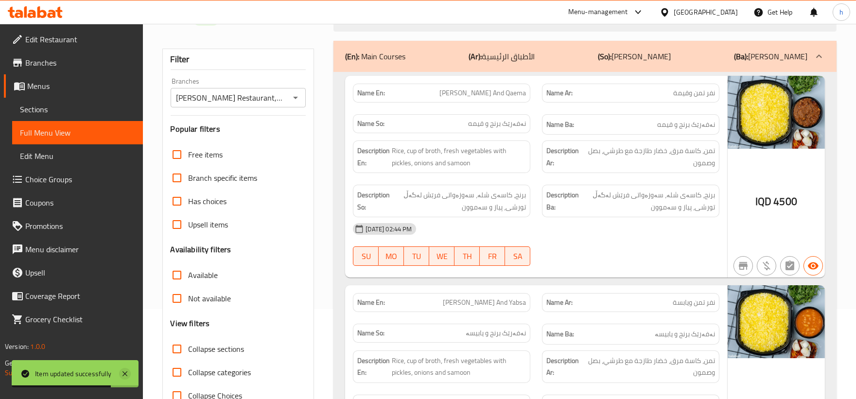
click at [123, 376] on icon at bounding box center [124, 373] width 5 height 5
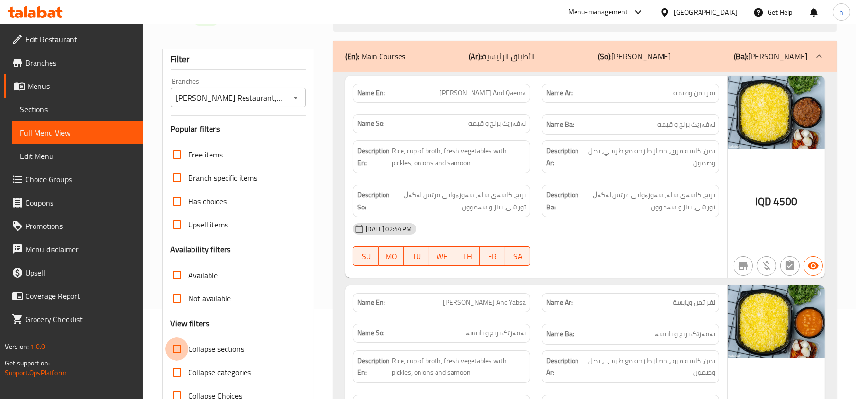
click at [178, 349] on input "Collapse sections" at bounding box center [176, 348] width 23 height 23
checkbox input "true"
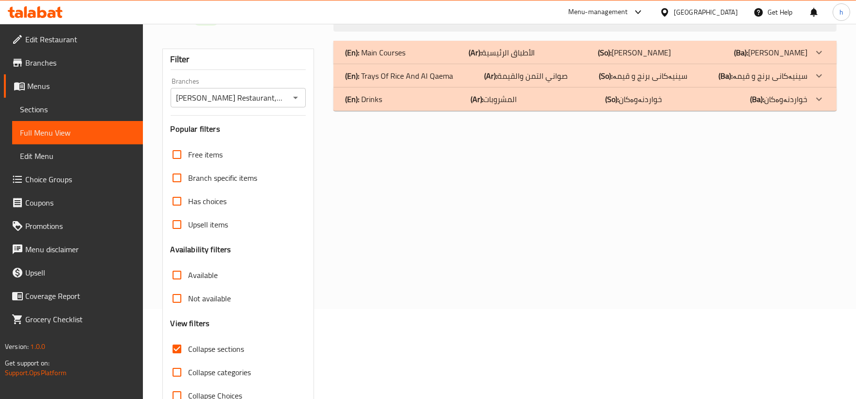
scroll to position [66, 0]
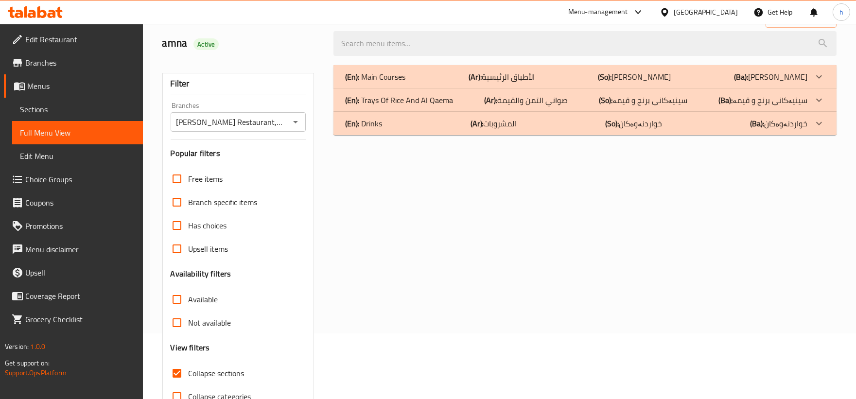
click at [775, 83] on p "(Ba): سینیەکانی برنج و قیمە" at bounding box center [770, 77] width 73 height 12
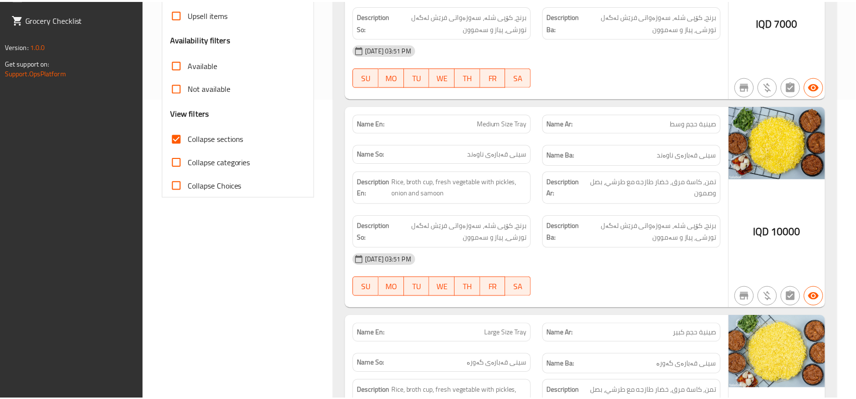
scroll to position [490, 0]
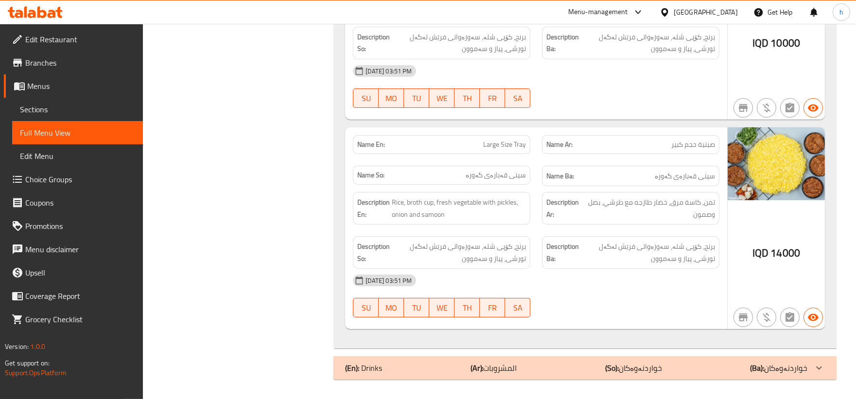
click at [49, 68] on span "Branches" at bounding box center [80, 63] width 110 height 12
